Goal: Task Accomplishment & Management: Use online tool/utility

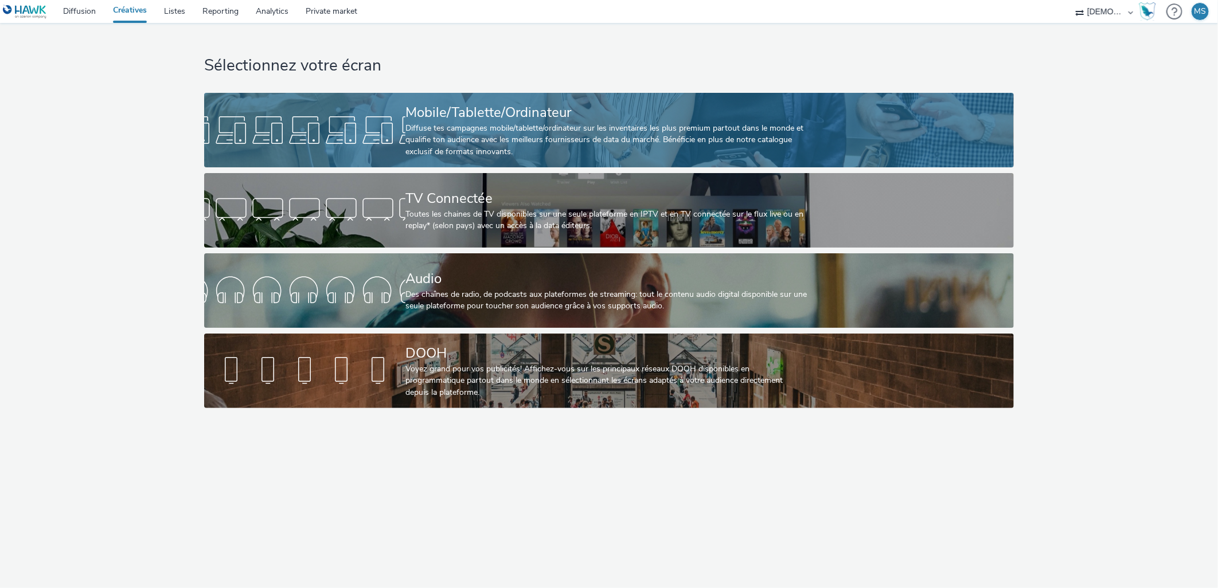
click at [504, 147] on div "Diffuse tes campagnes mobile/tablette/ordinateur sur les inventaires les plus p…" at bounding box center [606, 140] width 403 height 35
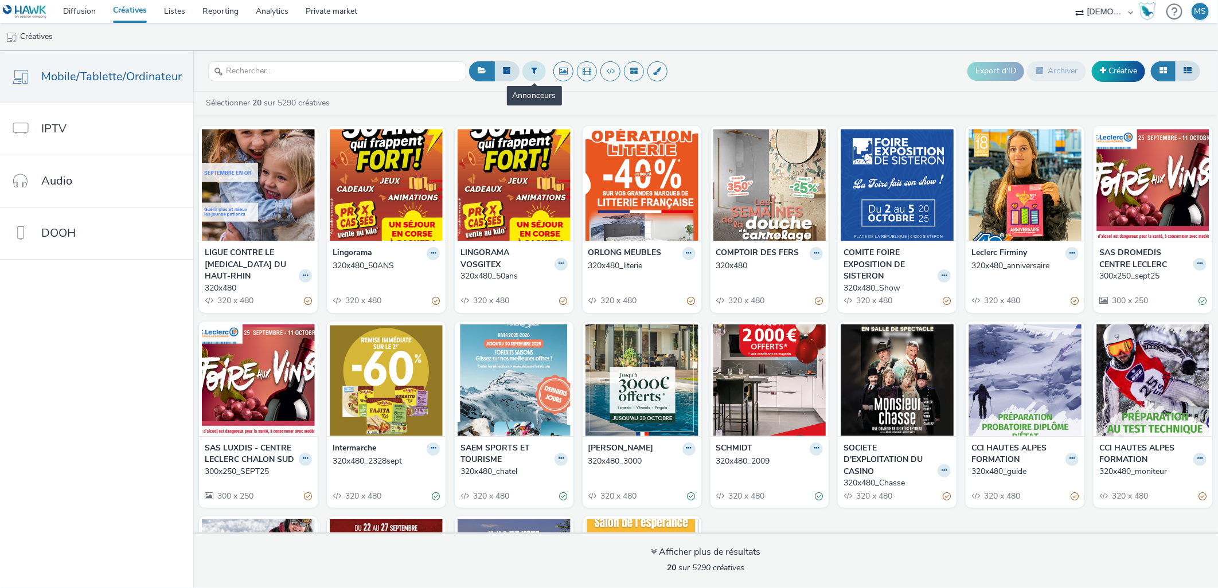
click at [536, 67] on button at bounding box center [534, 70] width 24 height 19
click at [622, 78] on div at bounding box center [592, 76] width 81 height 14
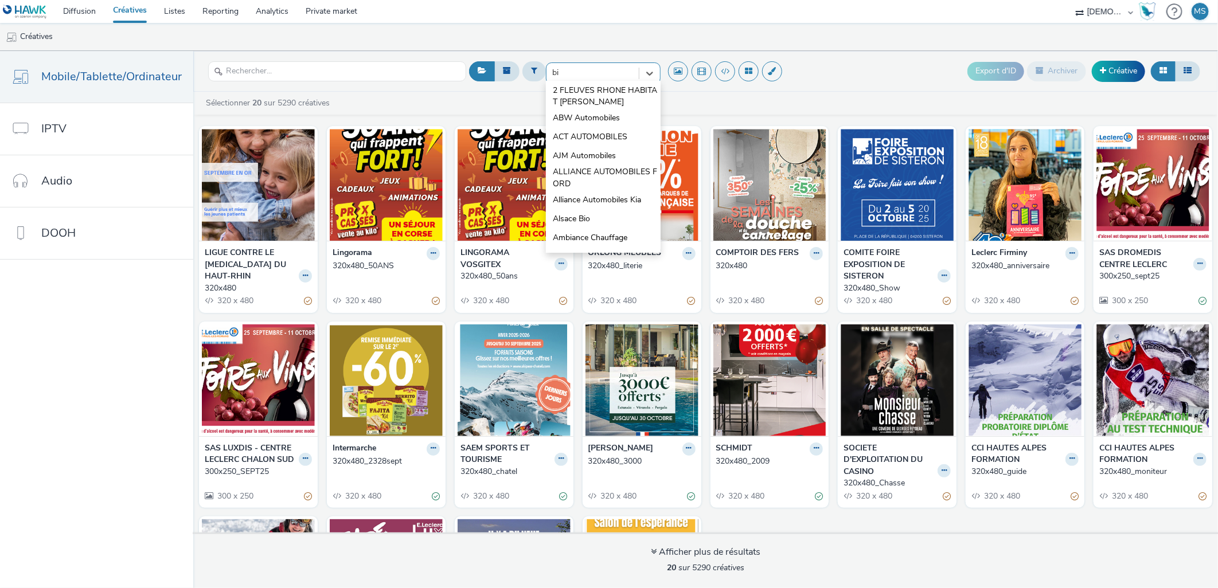
type input "bie"
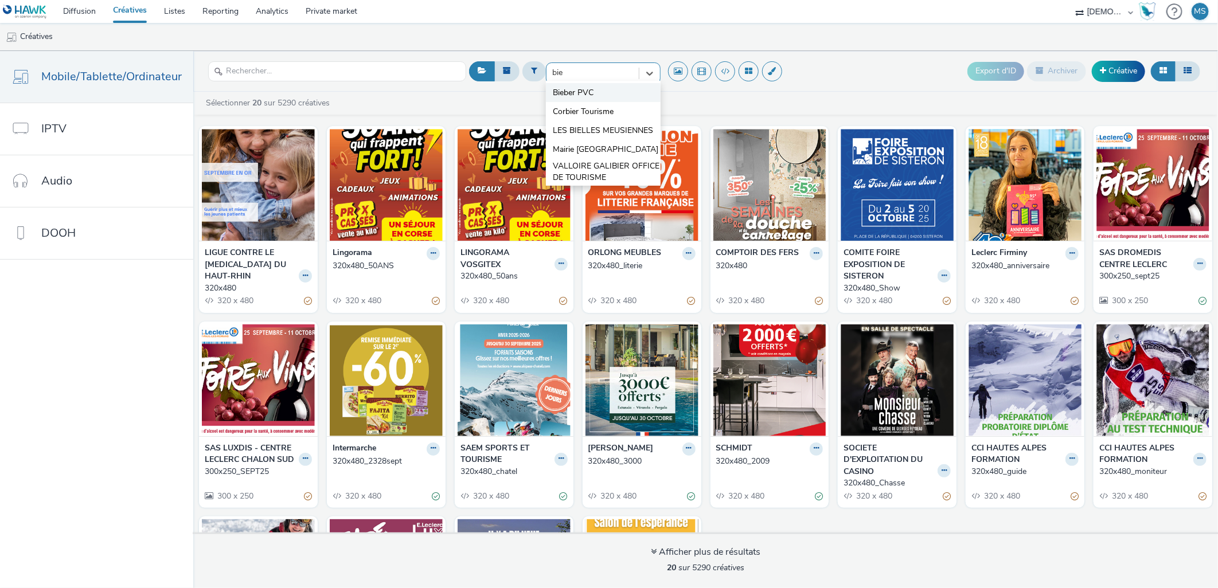
click at [594, 96] on li "Bieber PVC" at bounding box center [603, 92] width 115 height 19
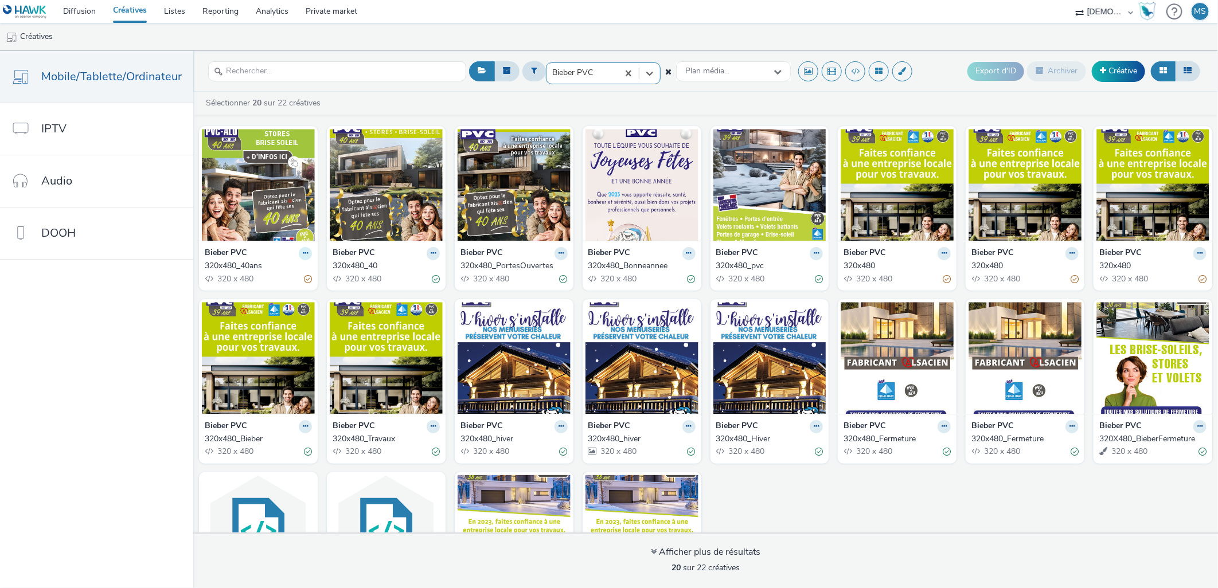
click at [304, 253] on button at bounding box center [305, 253] width 13 height 13
click at [271, 288] on link "Dupliquer" at bounding box center [269, 296] width 86 height 23
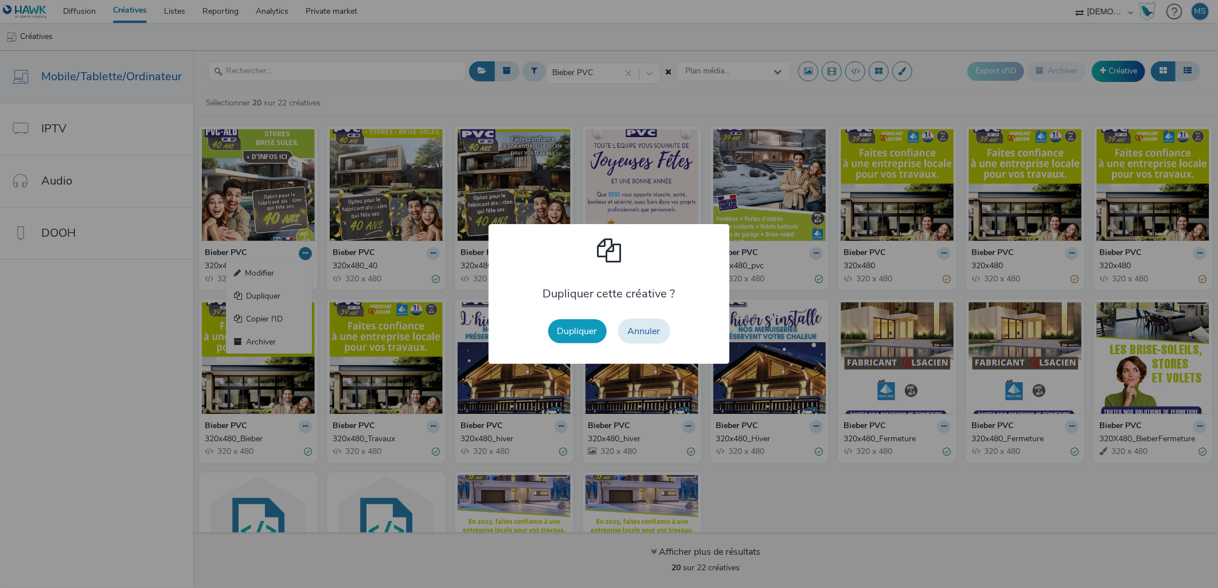
click at [576, 327] on button "Dupliquer" at bounding box center [577, 331] width 58 height 24
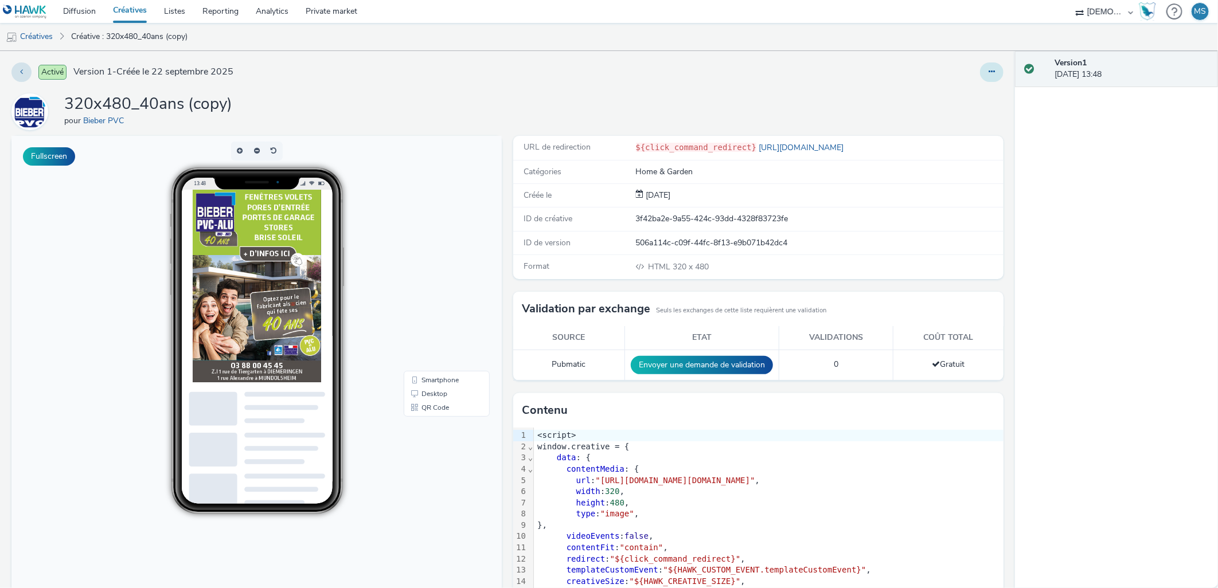
click at [980, 71] on button at bounding box center [992, 72] width 24 height 19
click at [958, 92] on link "Modifier" at bounding box center [961, 95] width 86 height 23
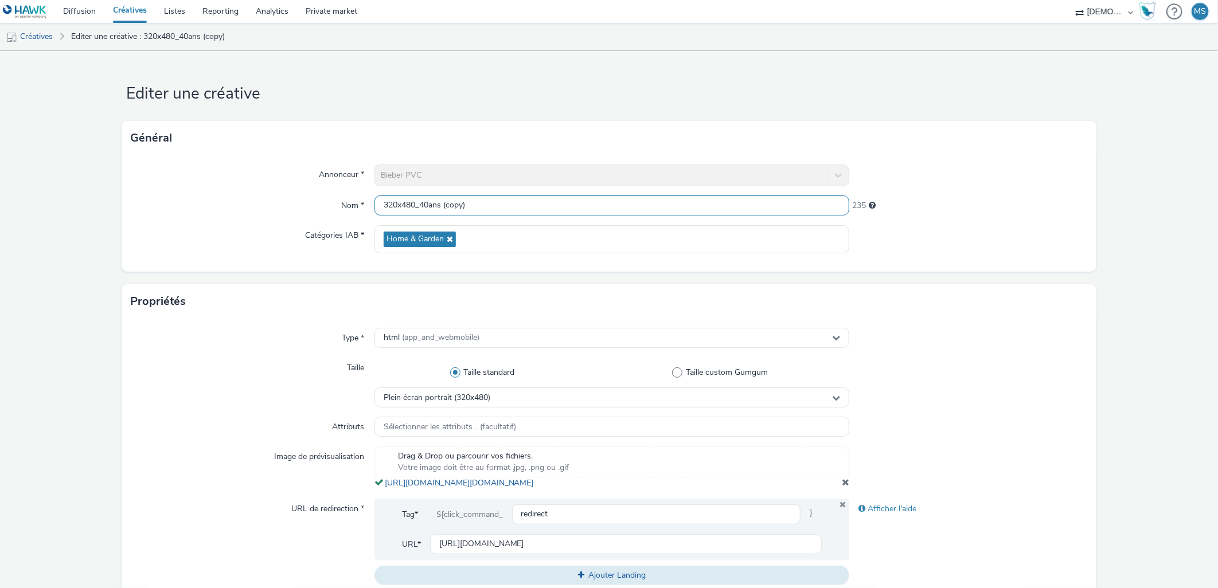
scroll to position [1, 0]
drag, startPoint x: 415, startPoint y: 206, endPoint x: 465, endPoint y: 210, distance: 50.0
click at [465, 210] on input "320x480_40ans (copy)" at bounding box center [611, 206] width 475 height 20
click at [470, 196] on input "320x480_40ans (copy)" at bounding box center [611, 206] width 475 height 20
drag, startPoint x: 470, startPoint y: 200, endPoint x: 416, endPoint y: 220, distance: 57.0
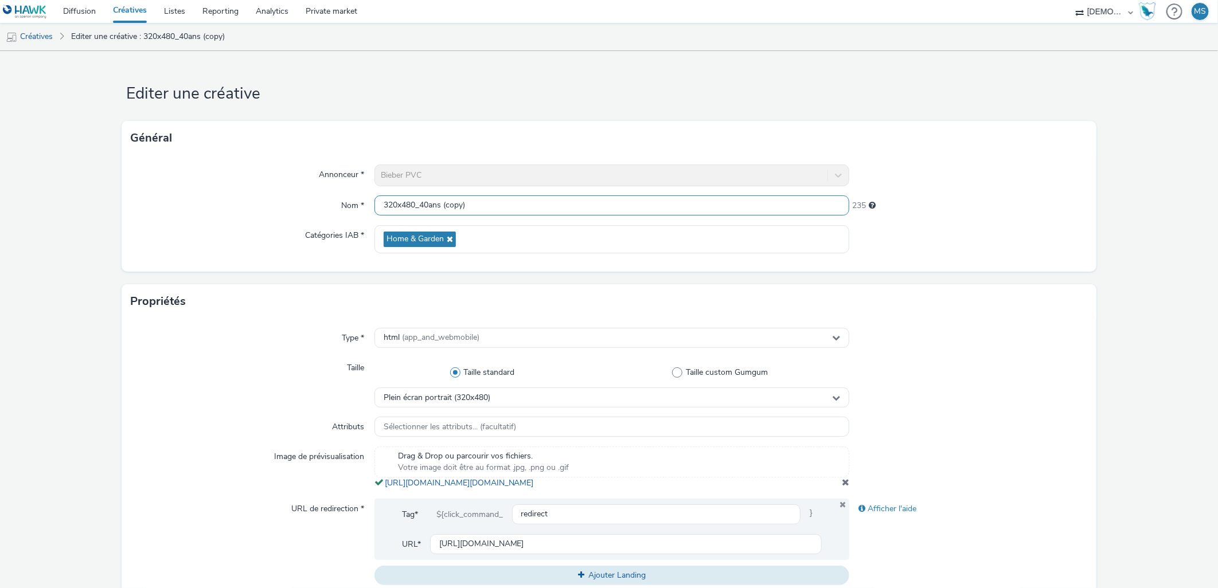
click at [416, 220] on div "Annonceur * Bieber PVC Nom * 320x480_40ans (copy) 235 Catégories IAB * Home & G…" at bounding box center [609, 213] width 974 height 116
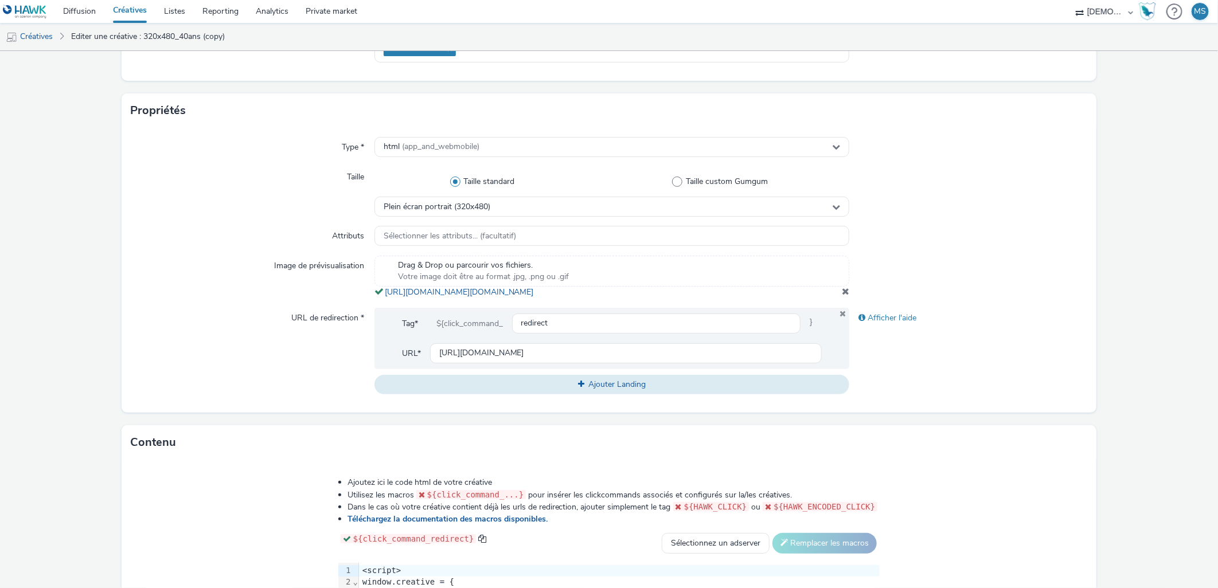
type input "320x480_noto"
click at [838, 296] on div "Drag & Drop ou parcourir vos fichiers. Votre image doit être au format .jpg, .p…" at bounding box center [611, 277] width 475 height 42
click at [842, 296] on span at bounding box center [845, 291] width 7 height 9
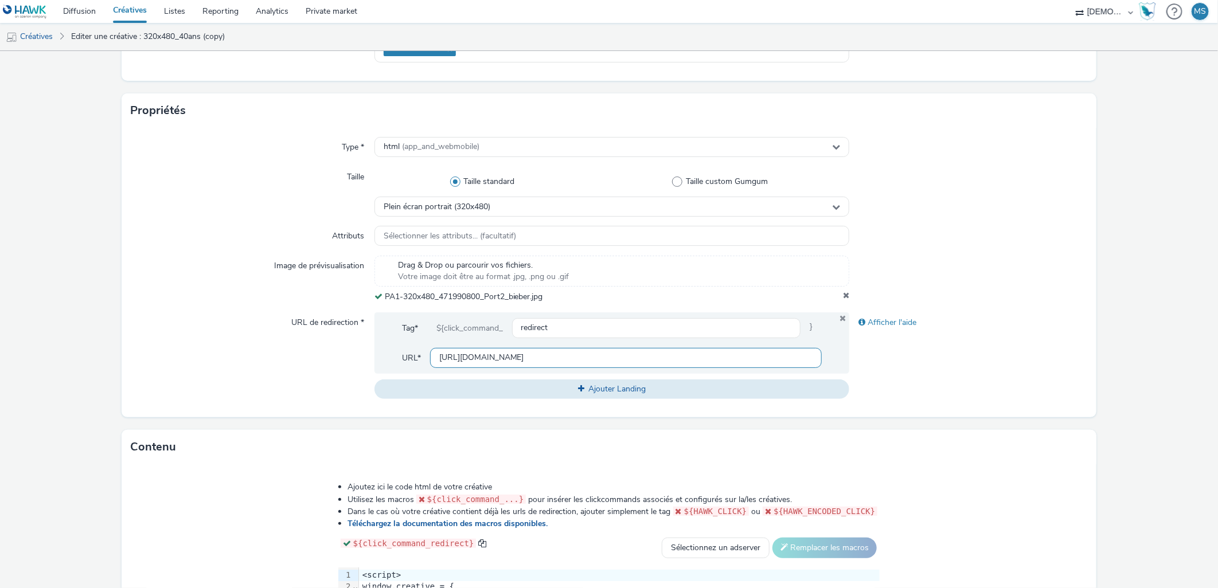
click at [533, 352] on input "[URL][DOMAIN_NAME]" at bounding box center [626, 358] width 392 height 20
paste input "devis-gratuit/?utm_source=ADN&utm_campaign=471990700&utm_medium=PA1_320_480&isB…"
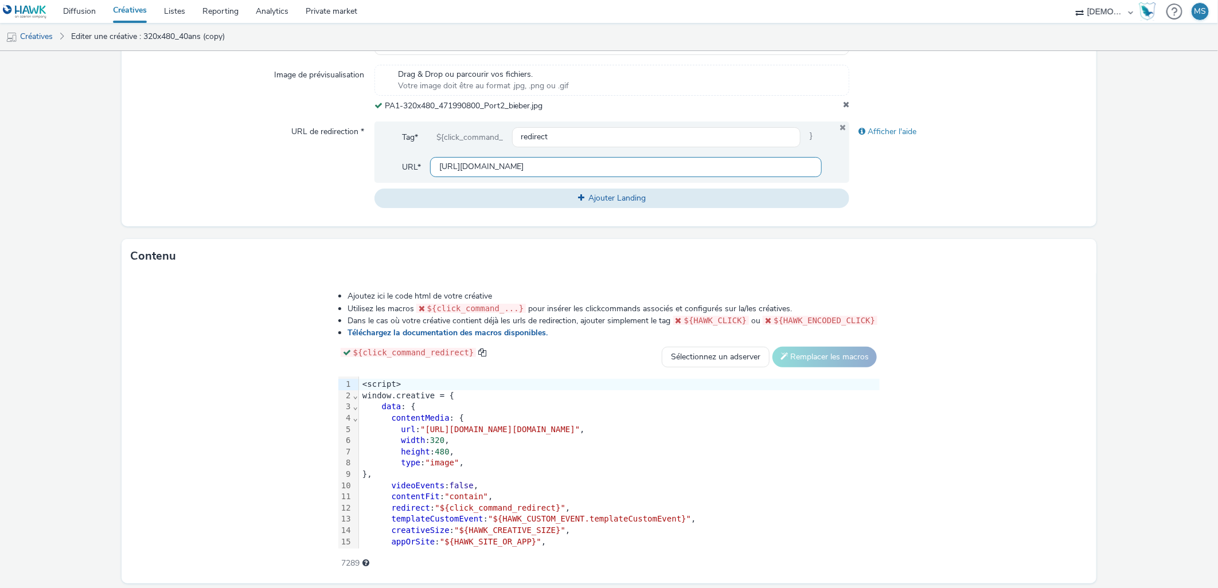
scroll to position [416, 0]
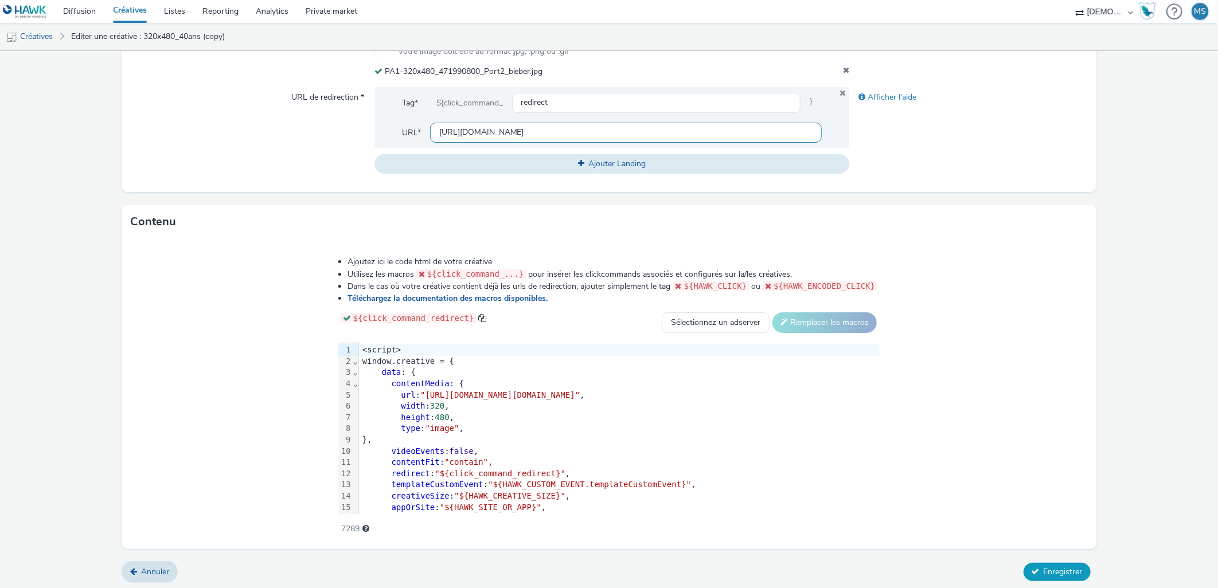
type input "[URL][DOMAIN_NAME]"
click at [1044, 572] on span "Enregistrer" at bounding box center [1063, 572] width 39 height 11
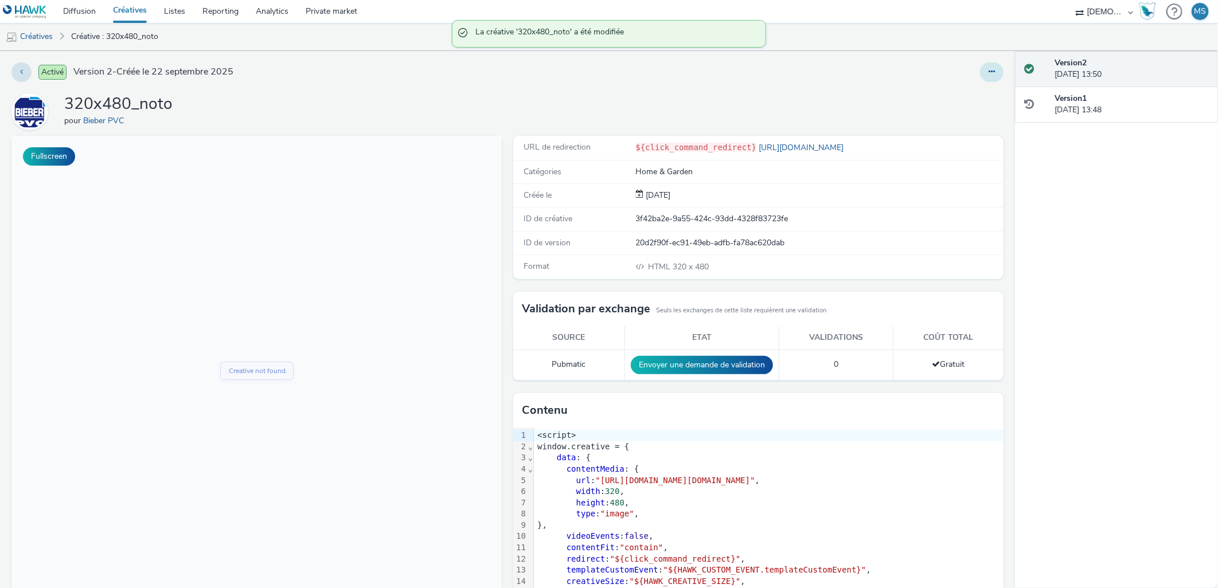
click at [989, 71] on icon at bounding box center [992, 72] width 6 height 8
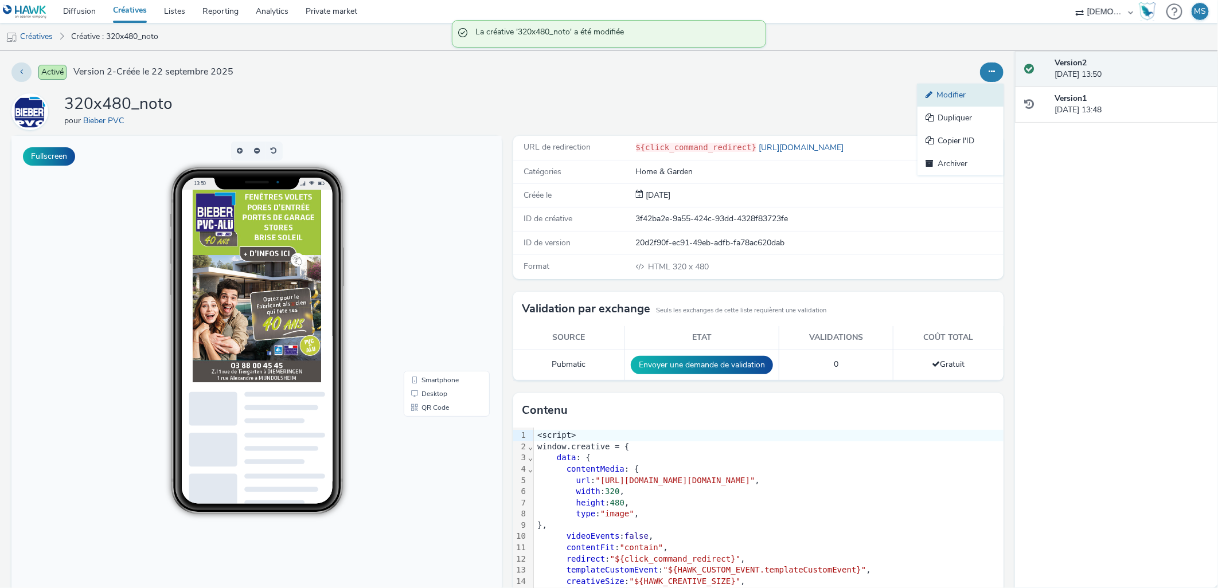
click at [969, 88] on link "Modifier" at bounding box center [961, 95] width 86 height 23
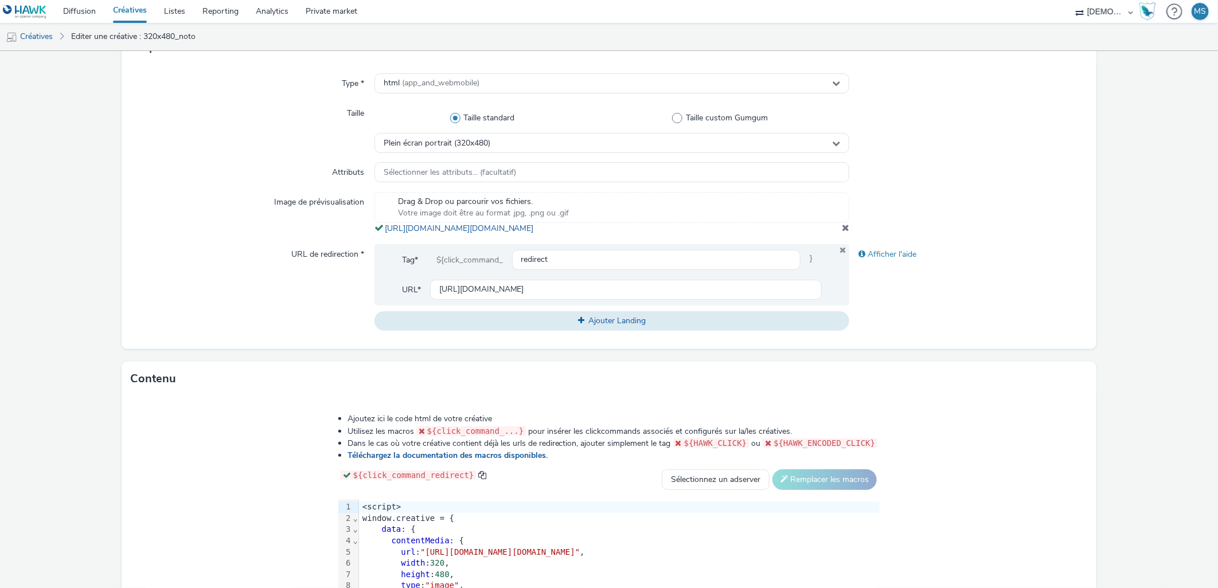
scroll to position [423, 0]
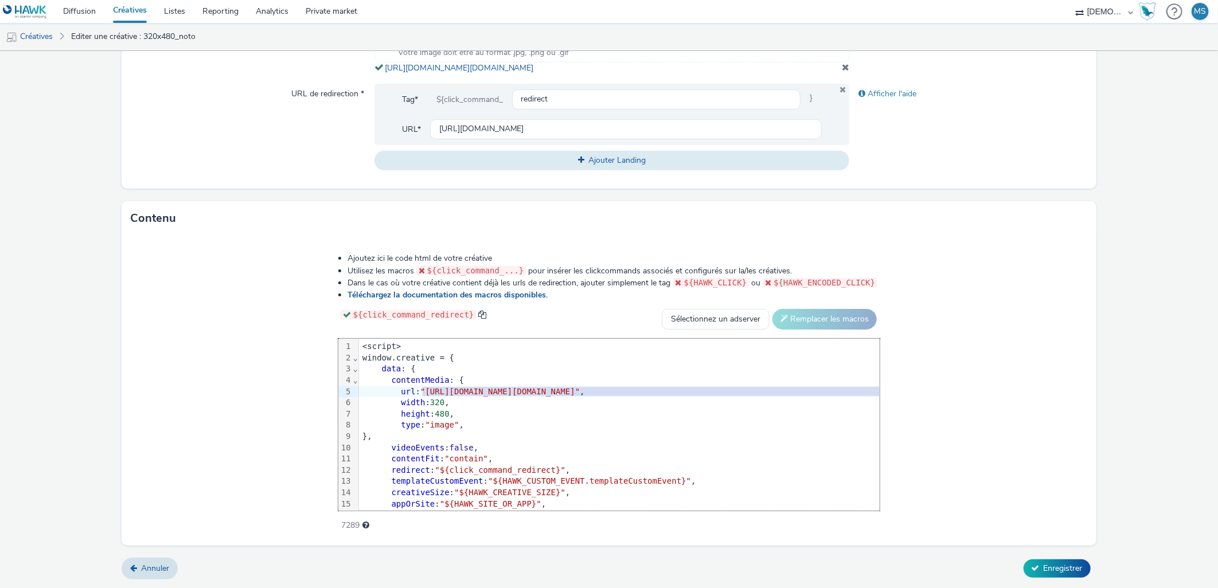
drag, startPoint x: 286, startPoint y: 392, endPoint x: 986, endPoint y: 395, distance: 700.8
click at [580, 395] on span ""[URL][DOMAIN_NAME][DOMAIN_NAME]"" at bounding box center [499, 391] width 159 height 9
click at [1059, 567] on span "Enregistrer" at bounding box center [1063, 568] width 39 height 11
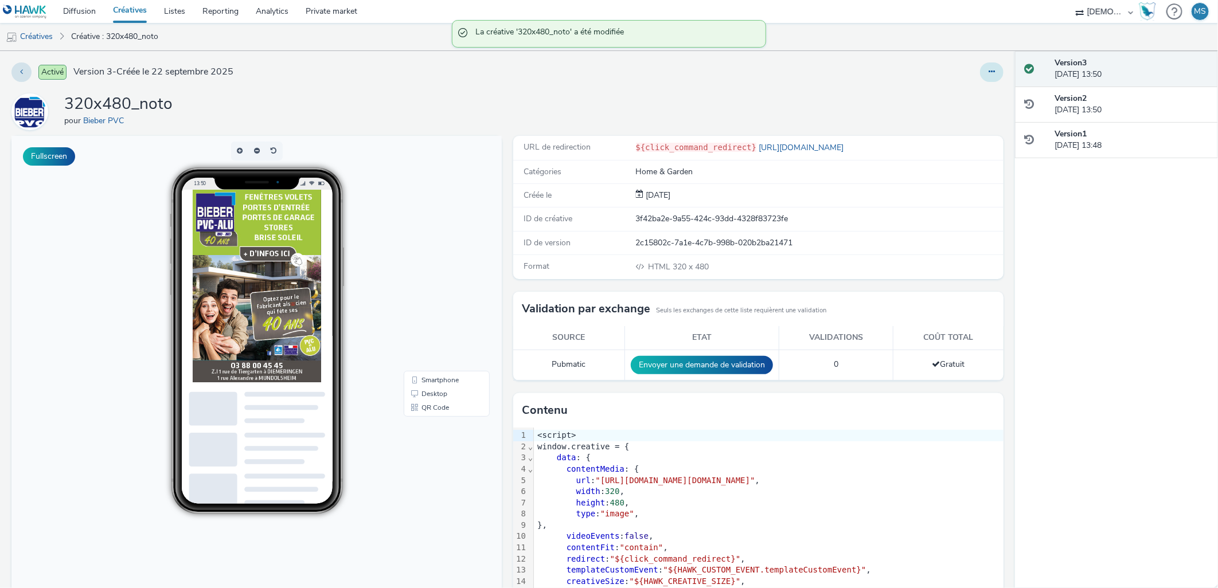
click at [989, 68] on icon at bounding box center [992, 72] width 6 height 8
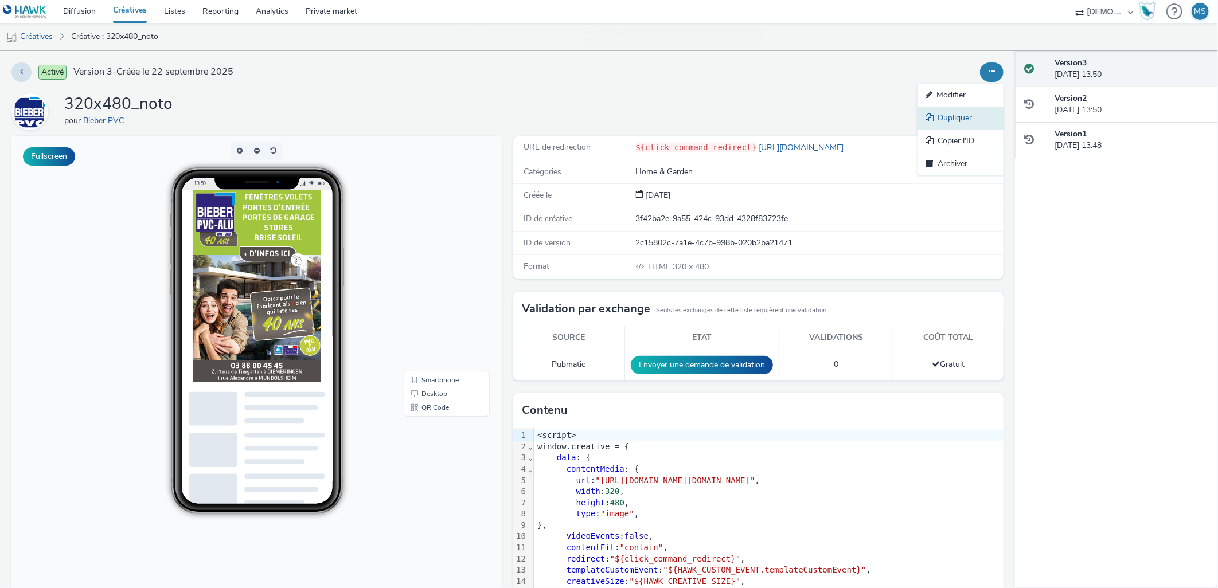
click at [955, 112] on link "Dupliquer" at bounding box center [961, 118] width 86 height 23
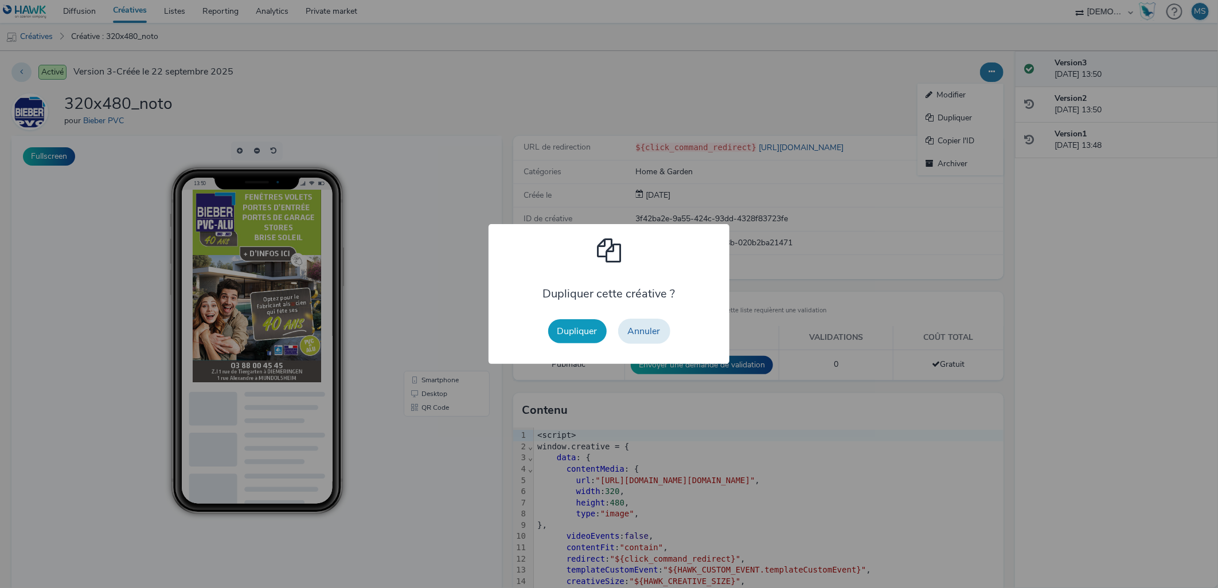
click at [586, 338] on button "Dupliquer" at bounding box center [577, 331] width 58 height 24
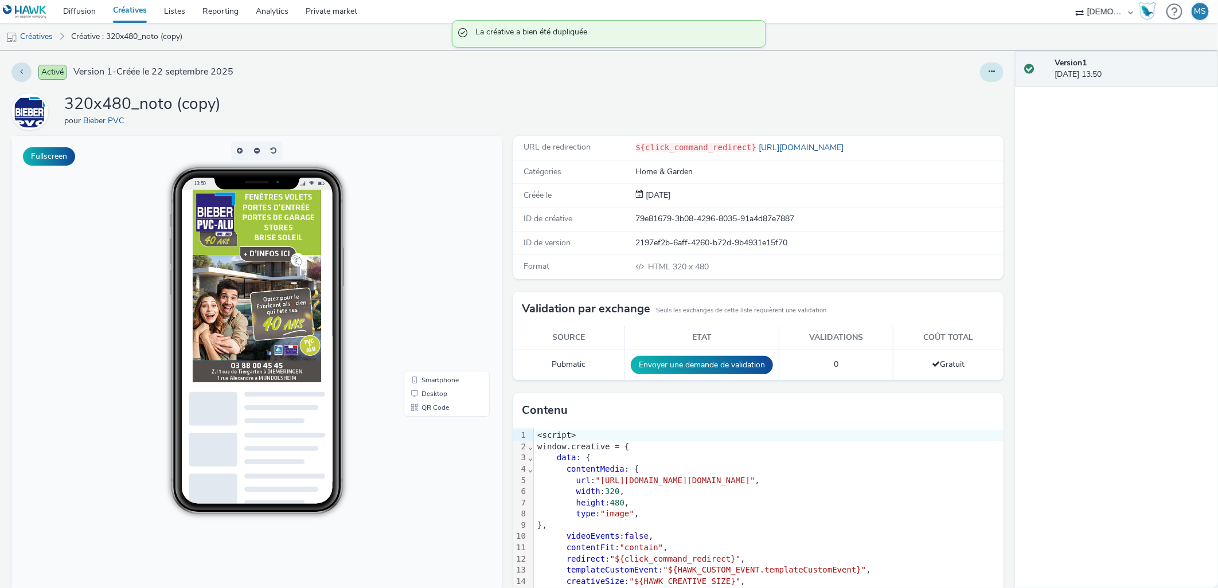
click at [980, 66] on button at bounding box center [992, 72] width 24 height 19
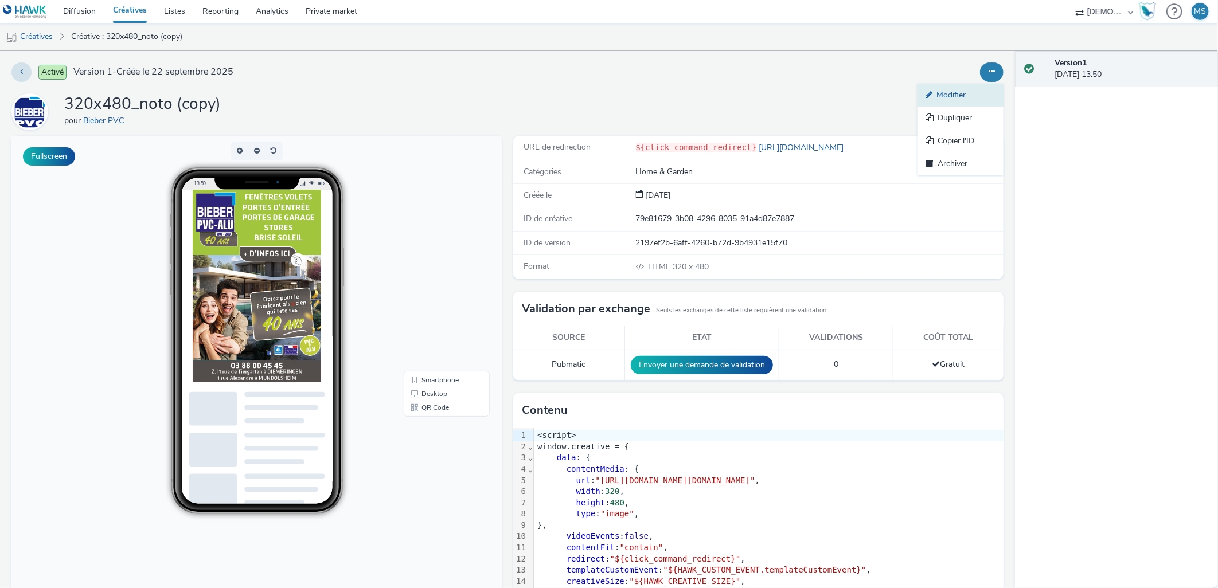
click at [966, 95] on link "Modifier" at bounding box center [961, 95] width 86 height 23
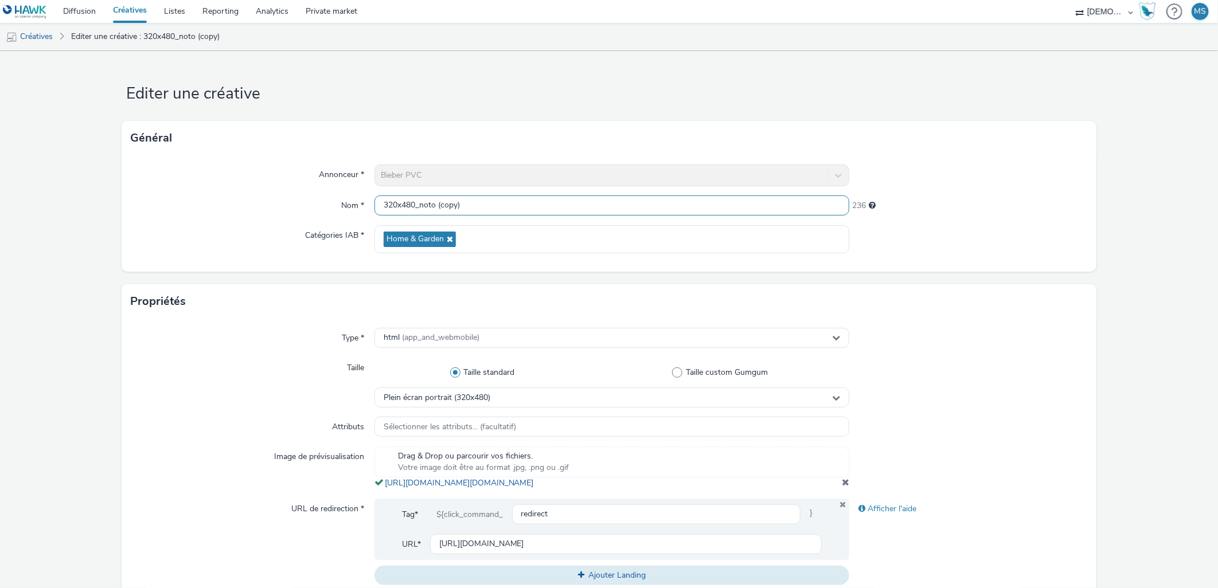
drag, startPoint x: 437, startPoint y: 205, endPoint x: 419, endPoint y: 201, distance: 18.8
click at [419, 201] on input "320x480_noto (copy)" at bounding box center [611, 206] width 475 height 20
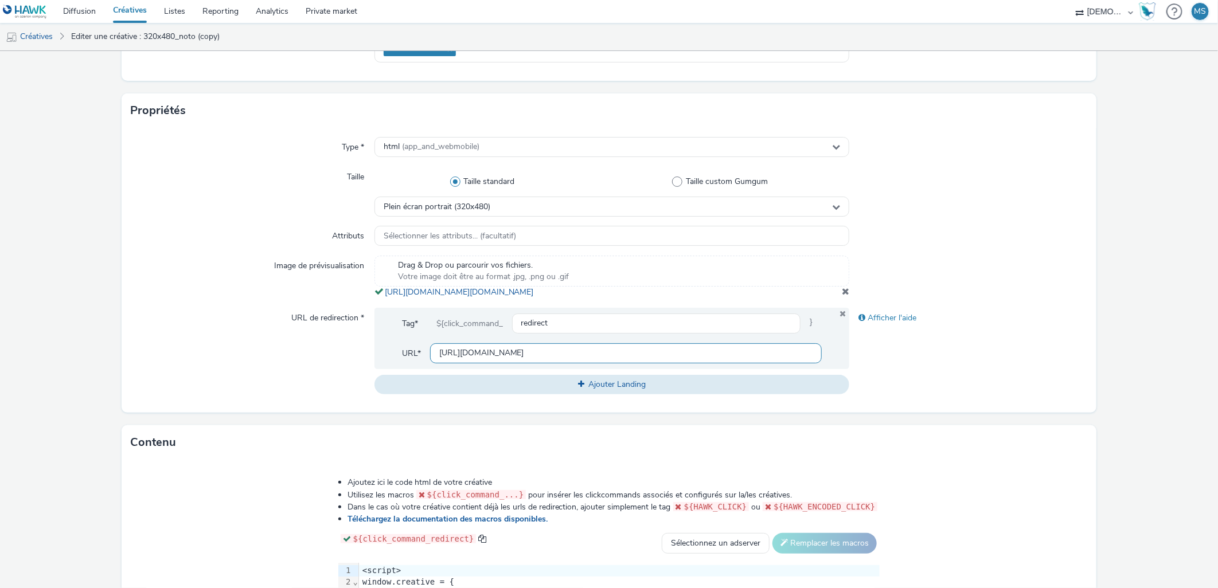
type input "320x480_recrute"
drag, startPoint x: 587, startPoint y: 361, endPoint x: -144, endPoint y: 235, distance: 741.4
click at [0, 235] on html "Diffusion Créatives Listes Reporting Analytics Private market EBRA MS Créatives…" at bounding box center [609, 294] width 1218 height 588
paste input "offres-demploi/"
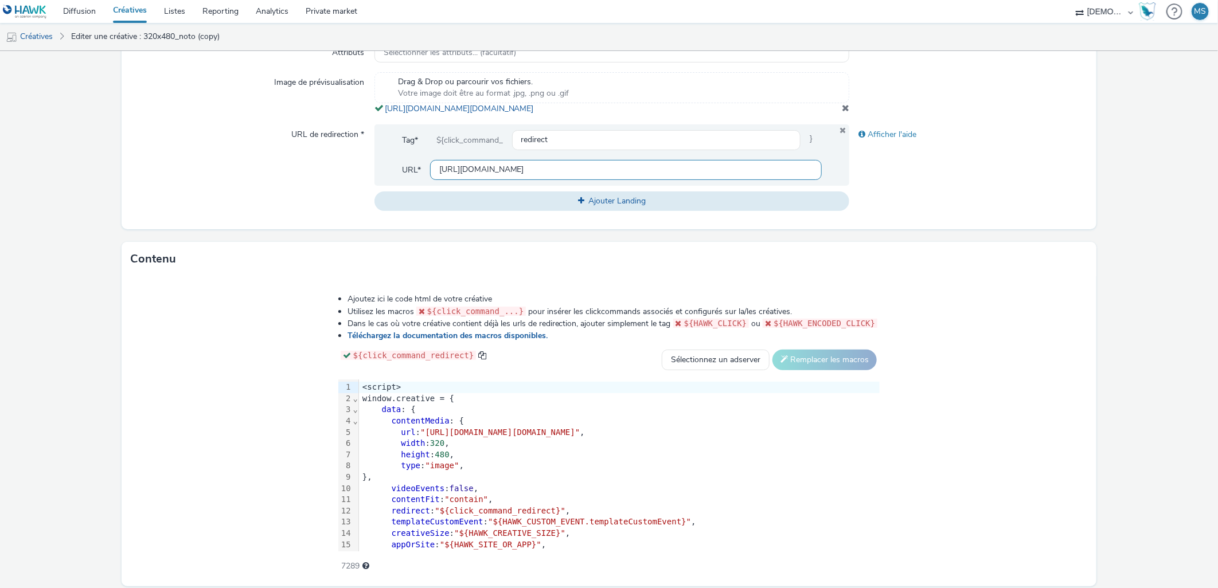
scroll to position [423, 0]
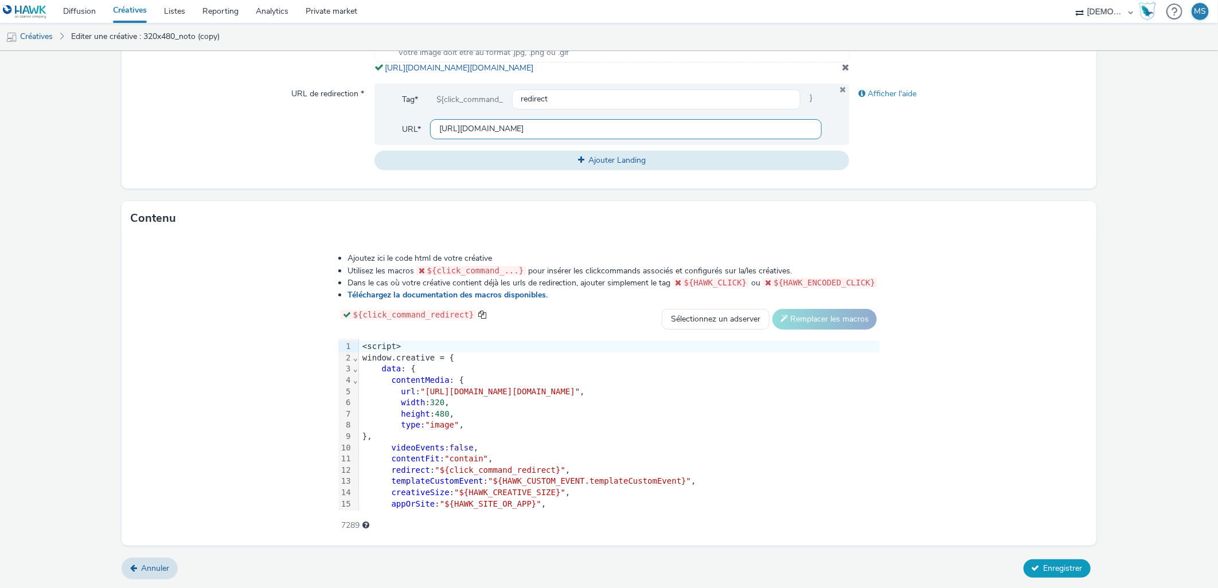
type input "[URL][DOMAIN_NAME]"
click at [1070, 567] on span "Enregistrer" at bounding box center [1063, 568] width 39 height 11
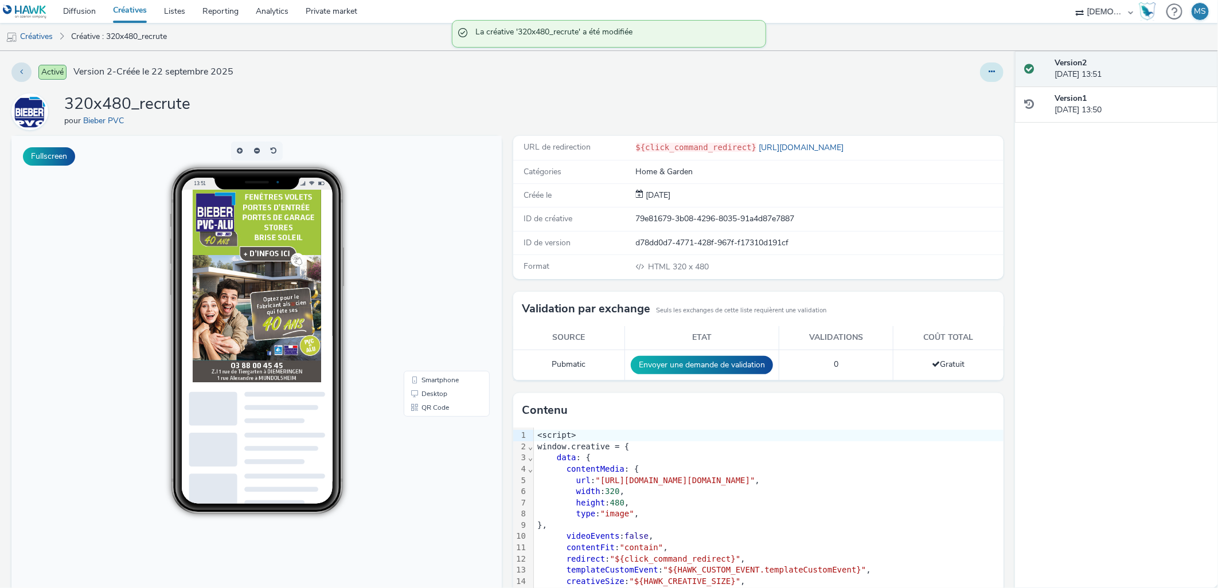
click at [989, 73] on button at bounding box center [992, 72] width 24 height 19
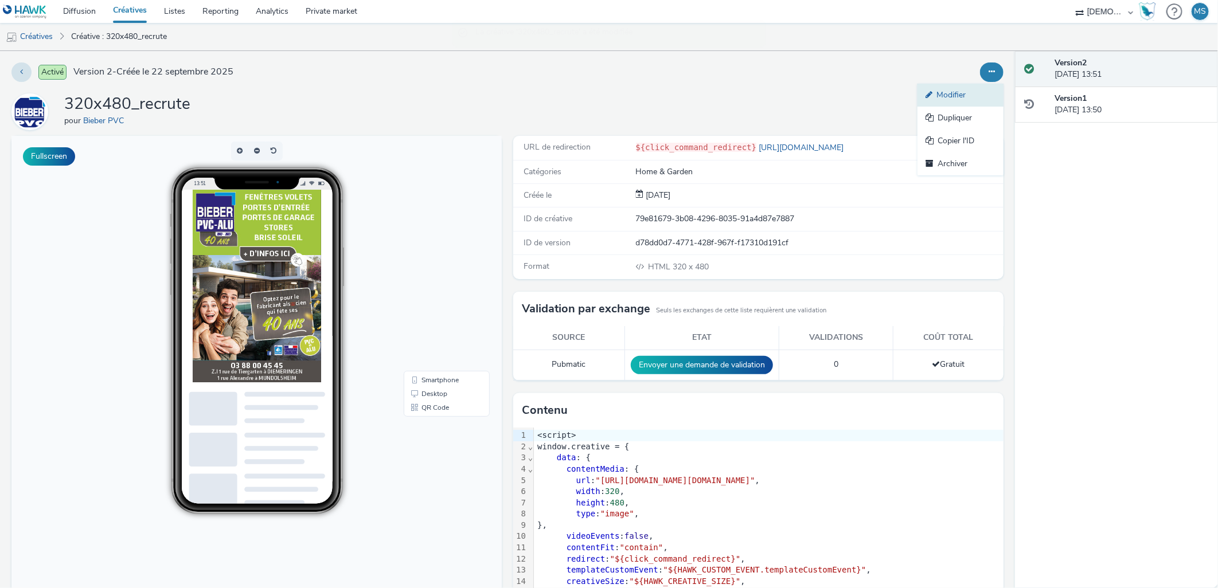
click at [977, 89] on link "Modifier" at bounding box center [961, 95] width 86 height 23
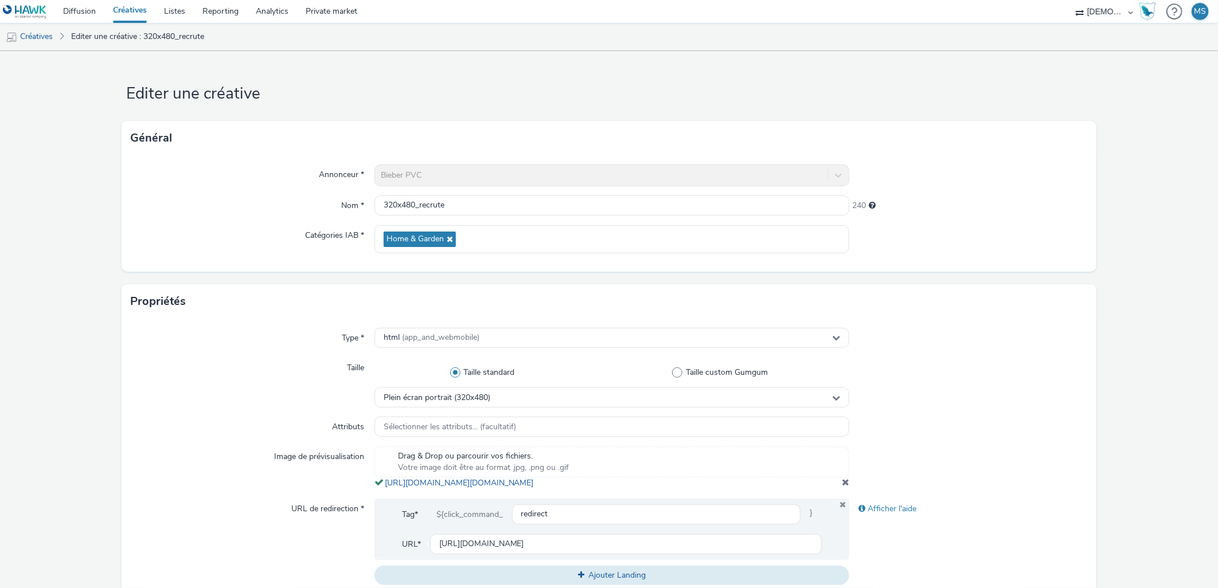
click at [842, 487] on span at bounding box center [845, 482] width 7 height 9
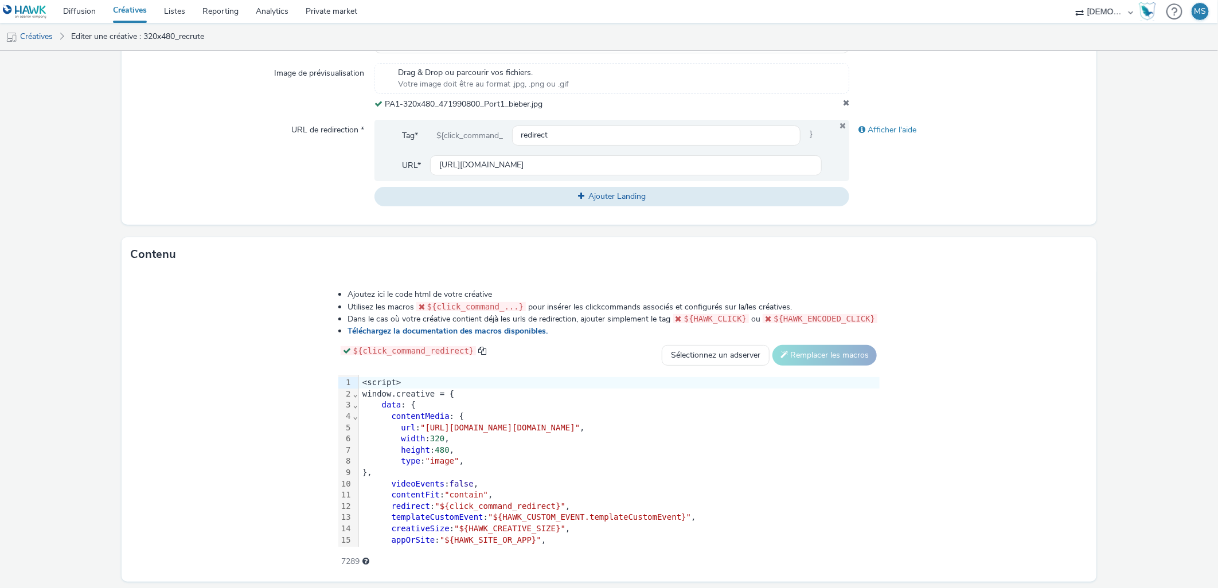
scroll to position [416, 0]
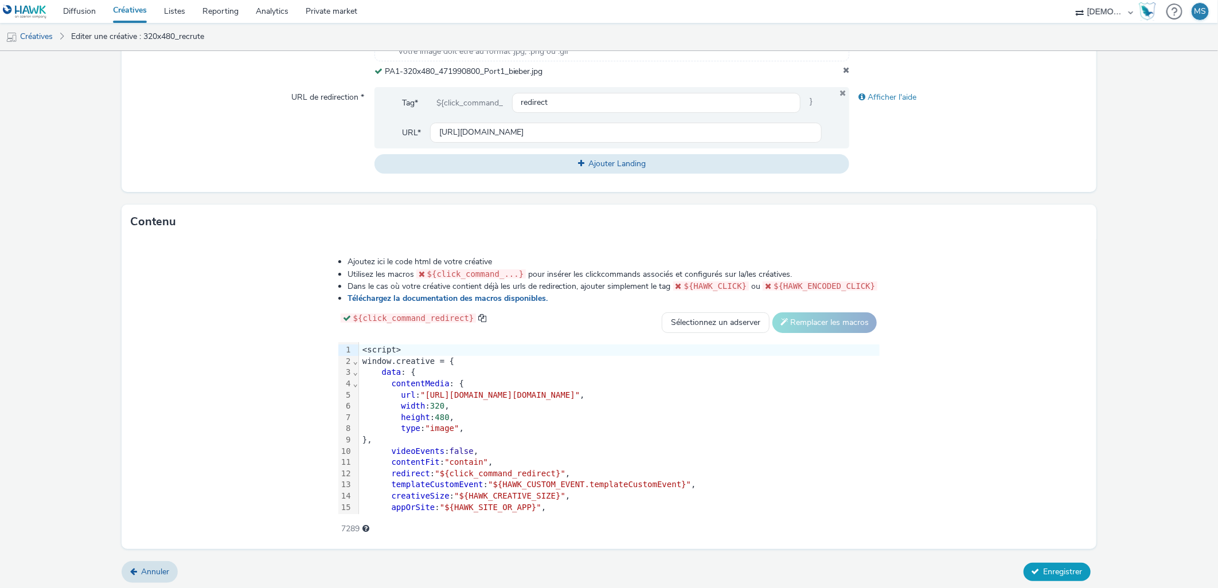
click at [1062, 567] on span "Enregistrer" at bounding box center [1063, 572] width 39 height 11
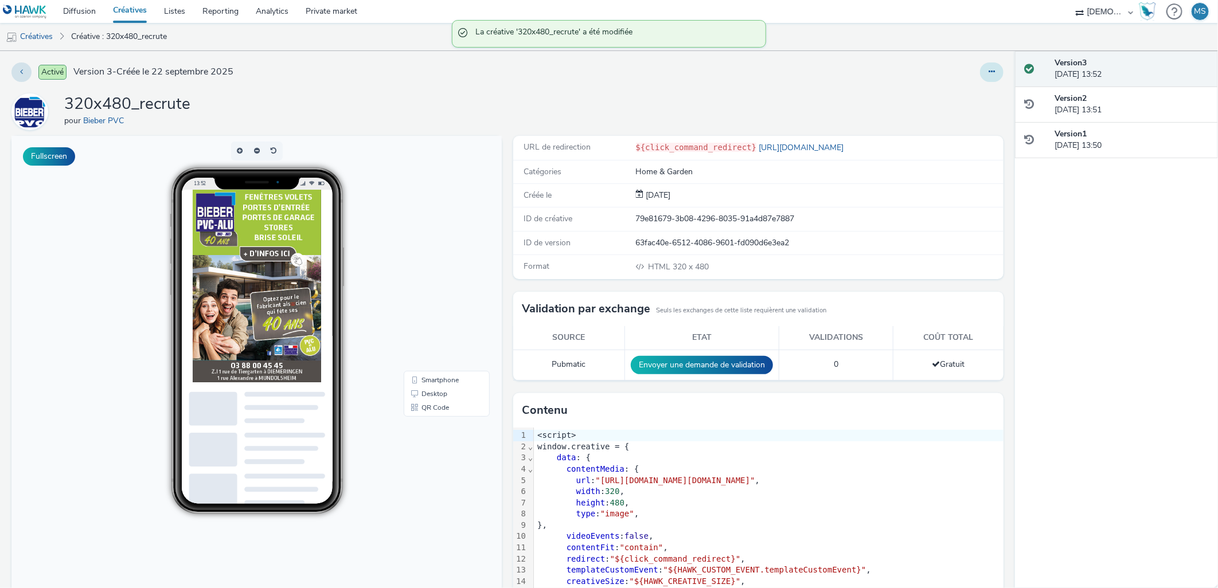
click at [989, 75] on icon at bounding box center [992, 72] width 6 height 8
click at [979, 95] on link "Modifier" at bounding box center [961, 95] width 86 height 23
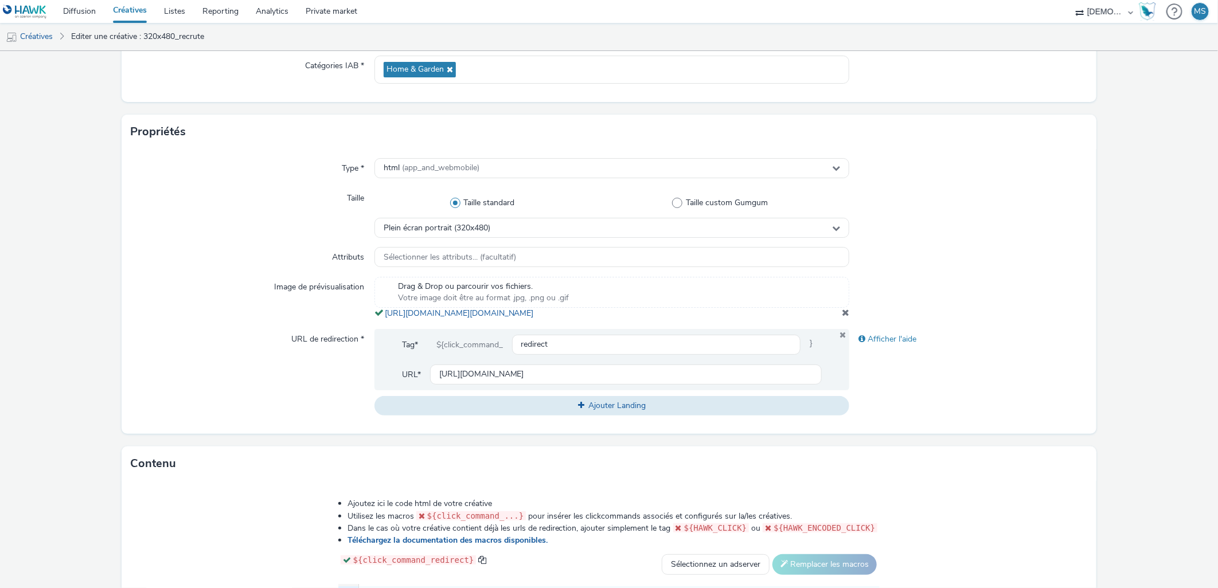
scroll to position [382, 0]
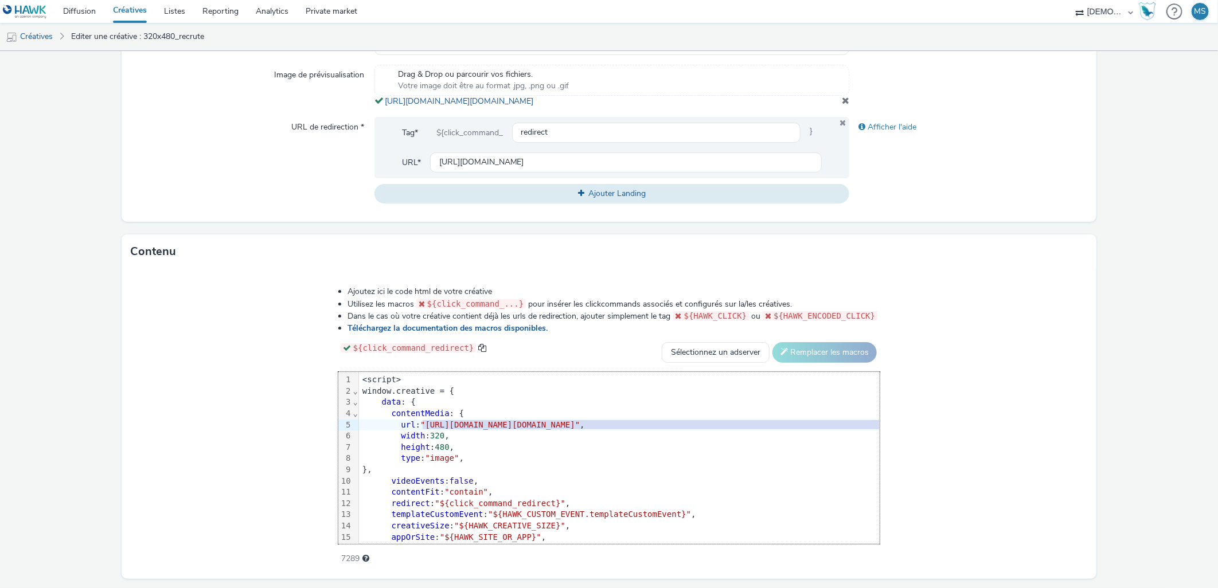
drag, startPoint x: 288, startPoint y: 438, endPoint x: 988, endPoint y: 430, distance: 700.3
click at [580, 430] on span ""[URL][DOMAIN_NAME][DOMAIN_NAME]"" at bounding box center [499, 424] width 159 height 9
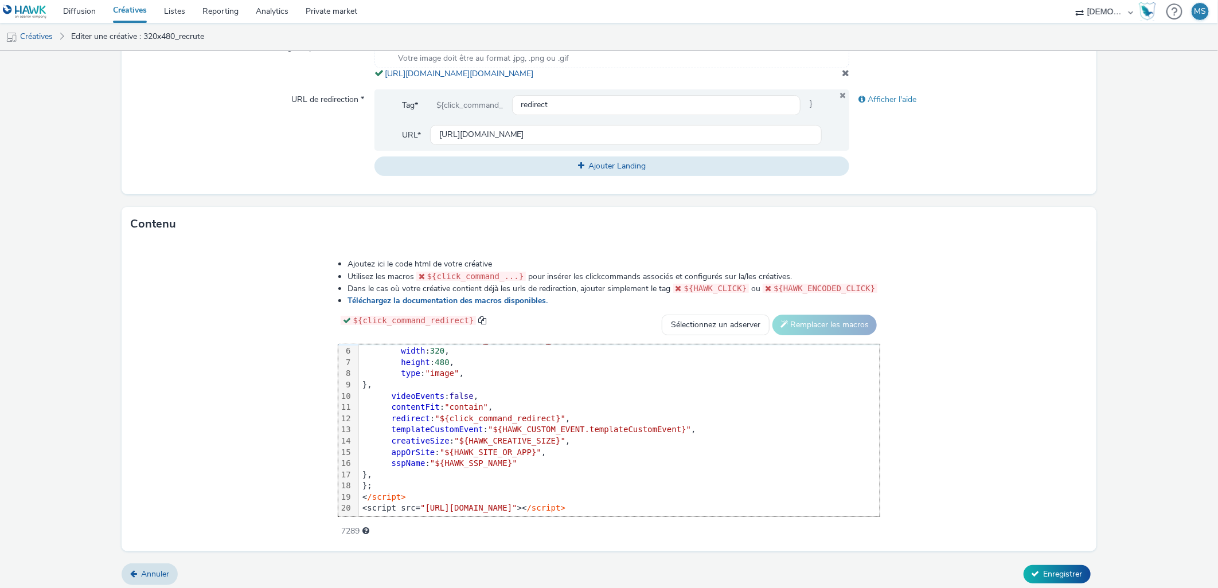
scroll to position [423, 0]
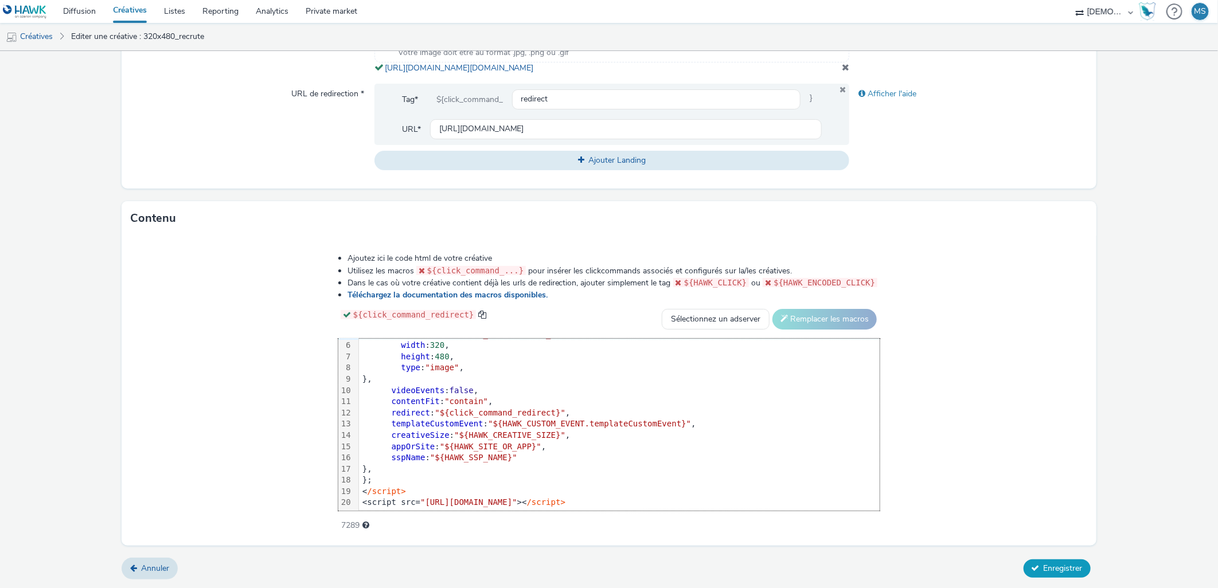
click at [1059, 568] on span "Enregistrer" at bounding box center [1063, 568] width 39 height 11
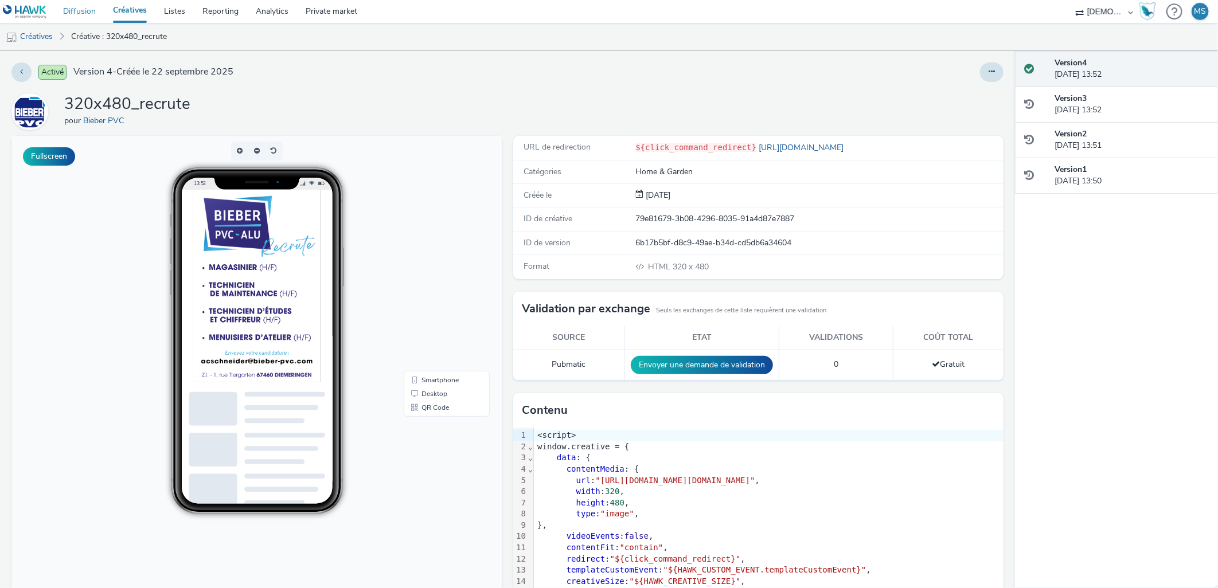
click at [90, 17] on link "Diffusion" at bounding box center [79, 11] width 50 height 23
